Goal: Information Seeking & Learning: Learn about a topic

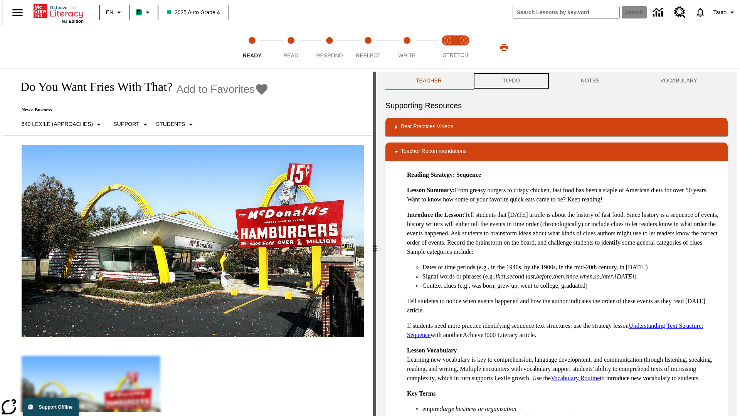
click at [510, 81] on button "TO-DO" at bounding box center [511, 81] width 78 height 18
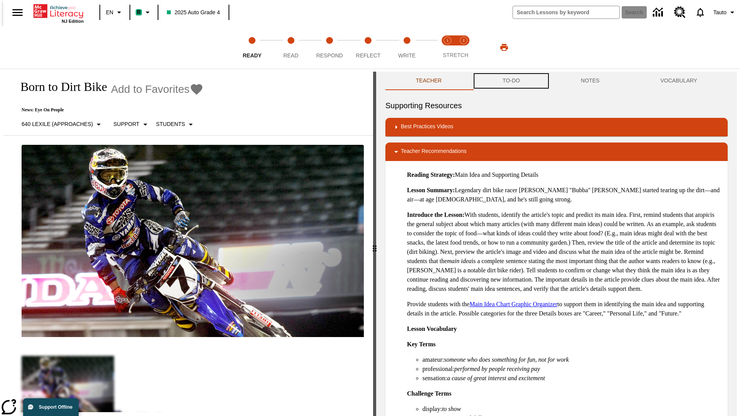
click at [510, 81] on button "TO-DO" at bounding box center [511, 81] width 78 height 18
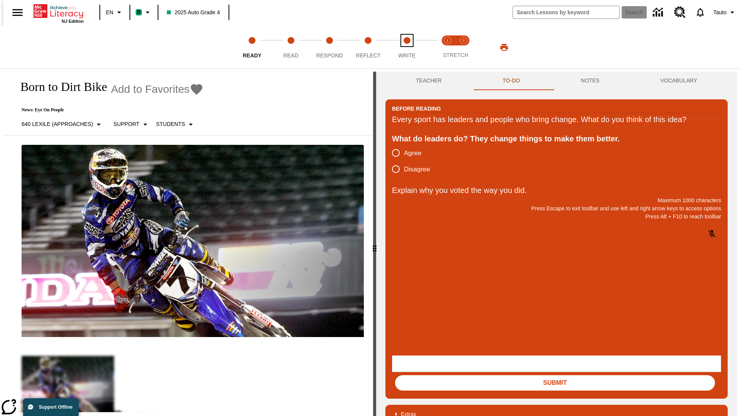
click at [406, 47] on span "Write" at bounding box center [406, 52] width 17 height 14
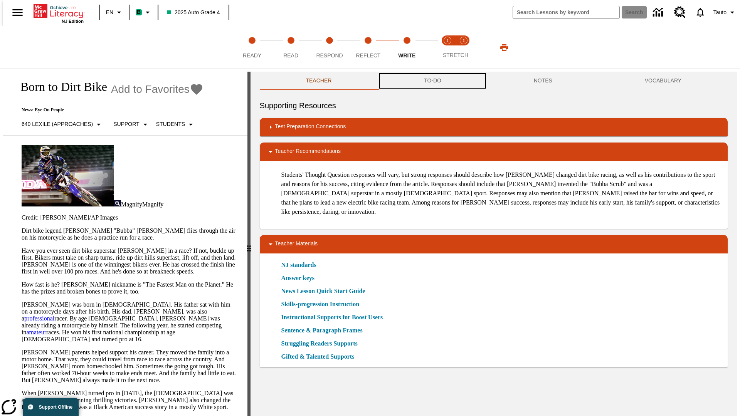
scroll to position [0, 0]
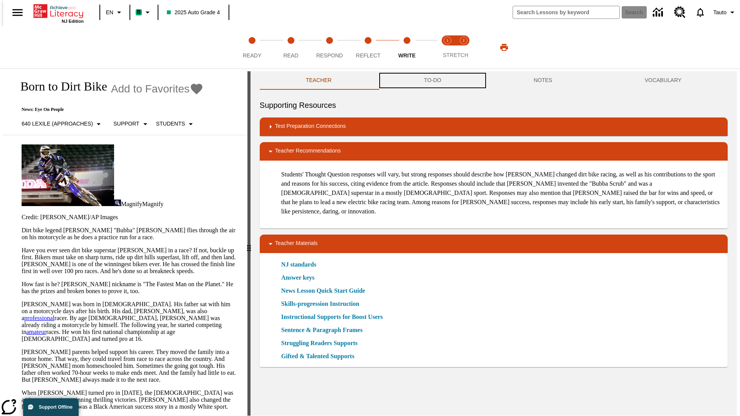
click at [432, 81] on button "TO-DO" at bounding box center [433, 80] width 110 height 18
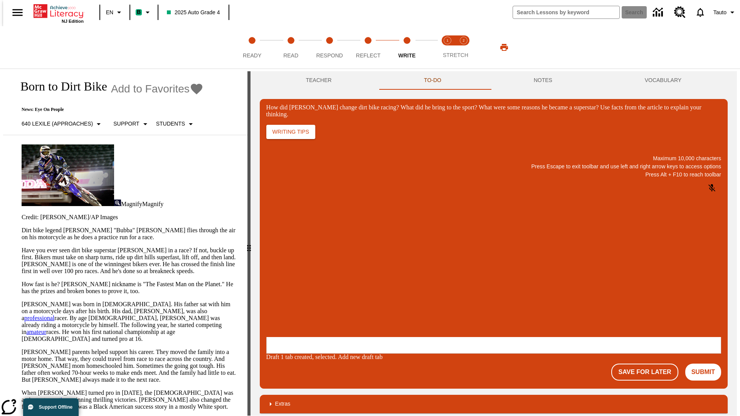
scroll to position [0, 0]
click at [378, 288] on p "One change Stewart brought to dirt bike racing was…" at bounding box center [323, 291] width 109 height 14
click at [282, 257] on span "Copy" at bounding box center [275, 260] width 13 height 6
click at [544, 81] on button "NOTES" at bounding box center [542, 80] width 111 height 18
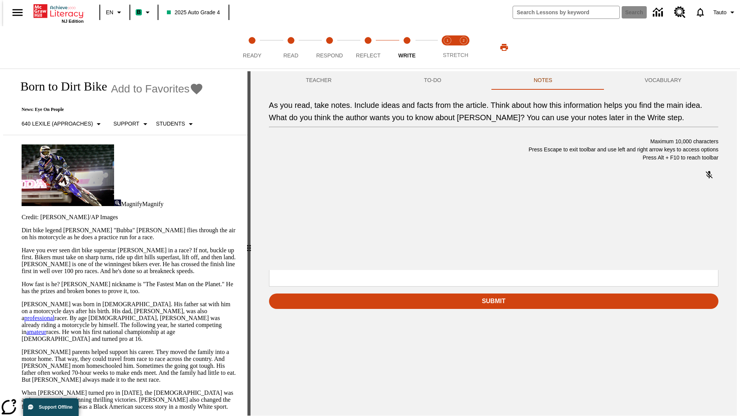
click at [381, 221] on p "As you read, take notes. Include ideas and facts from the article. Think about …" at bounding box center [326, 220] width 109 height 7
click at [318, 196] on span "Copy" at bounding box center [324, 193] width 13 height 6
click at [381, 221] on p "As you read, take notes. Include ideas and facts from the article. Think about …" at bounding box center [326, 220] width 109 height 7
